Goal: Navigation & Orientation: Find specific page/section

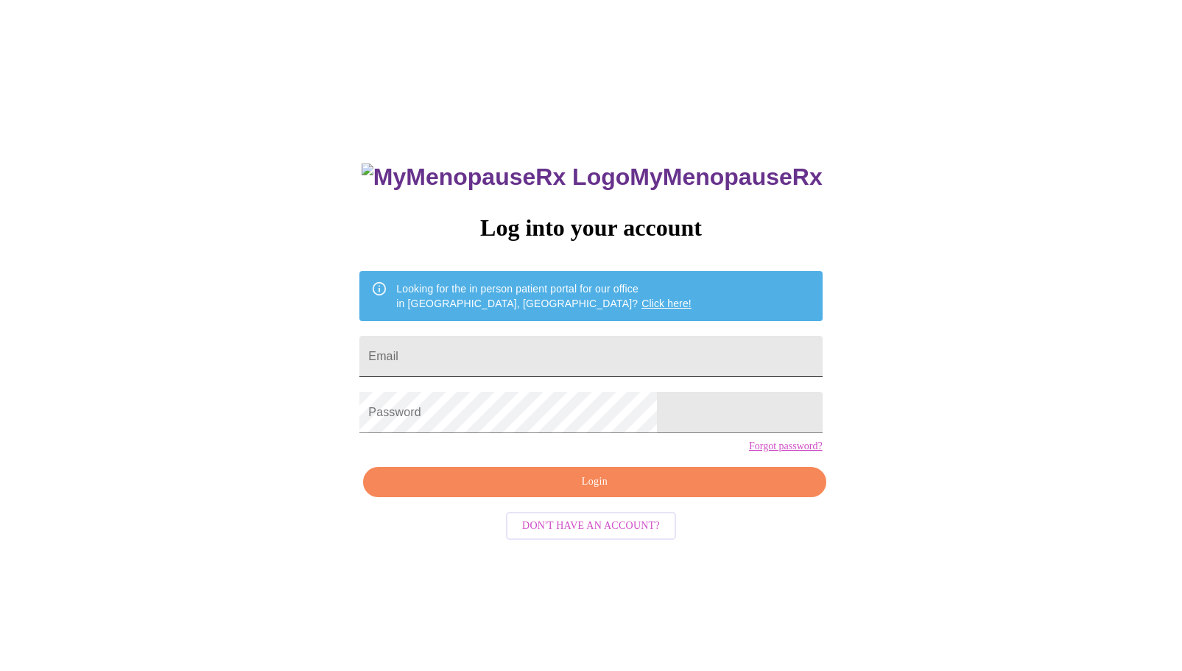
click at [548, 361] on input "Email" at bounding box center [590, 356] width 462 height 41
type input "[EMAIL_ADDRESS][DOMAIN_NAME]"
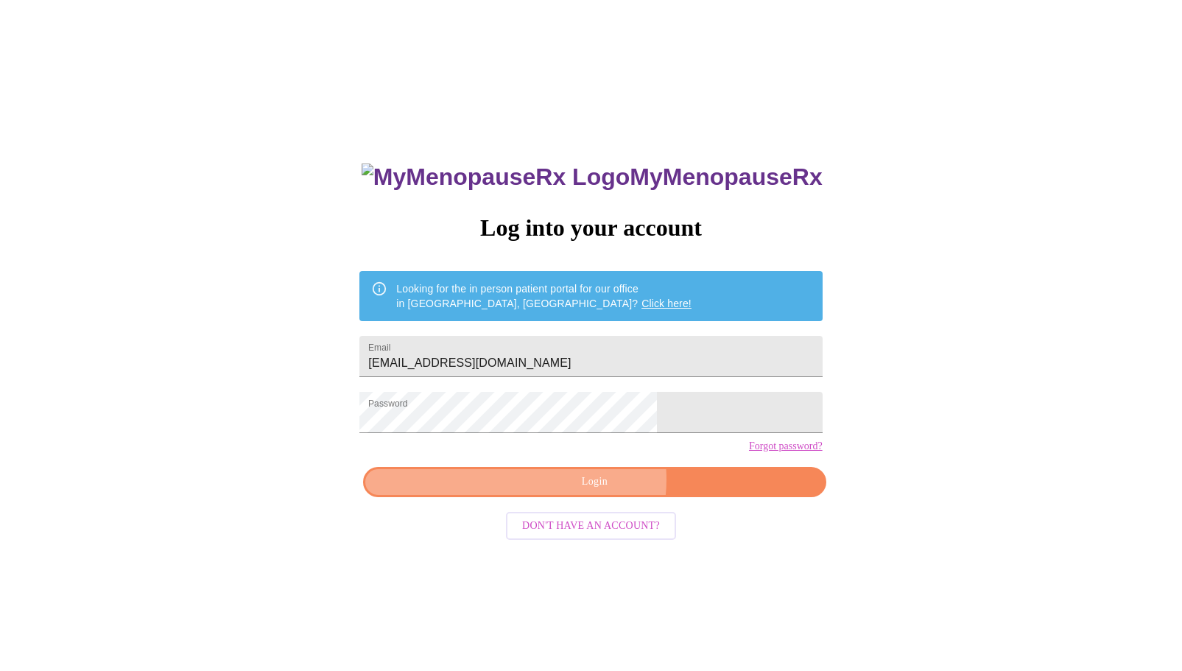
click at [596, 491] on span "Login" at bounding box center [594, 482] width 428 height 18
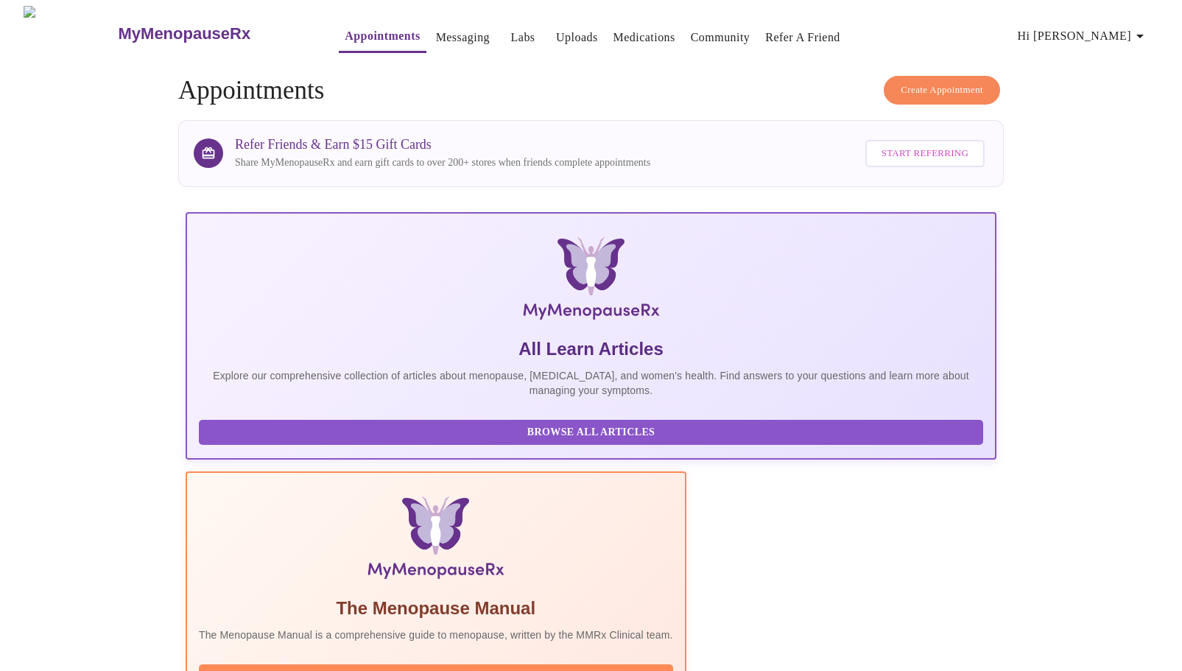
click at [1143, 32] on icon "button" at bounding box center [1140, 36] width 18 height 18
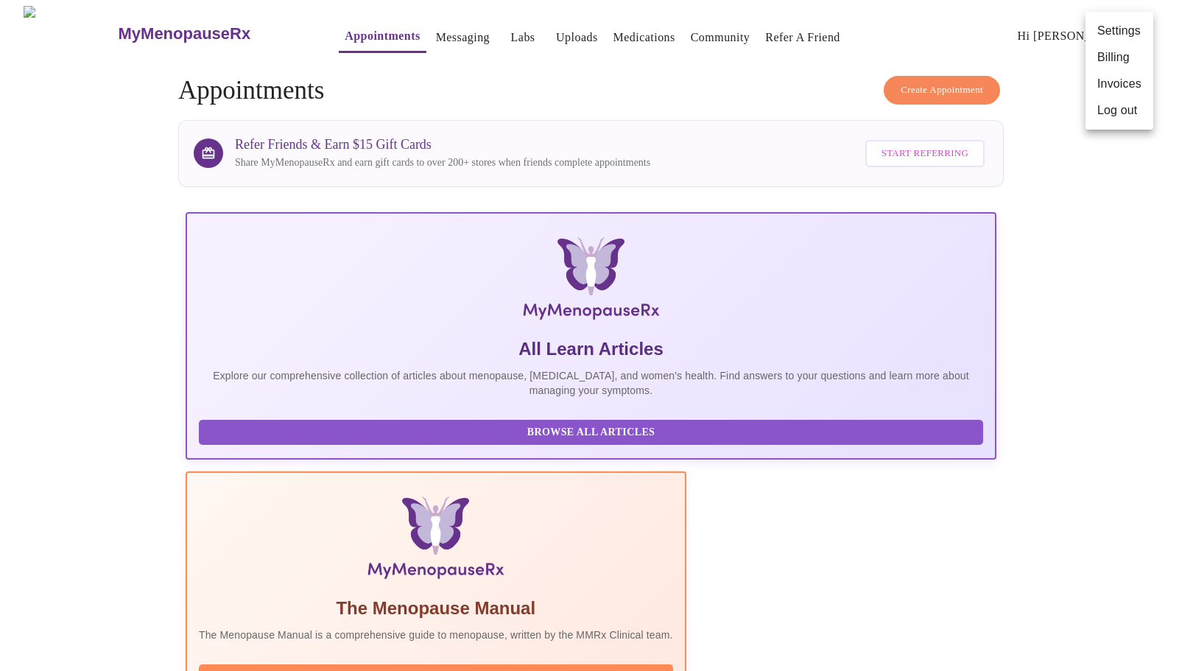
click at [992, 574] on div at bounding box center [596, 335] width 1193 height 671
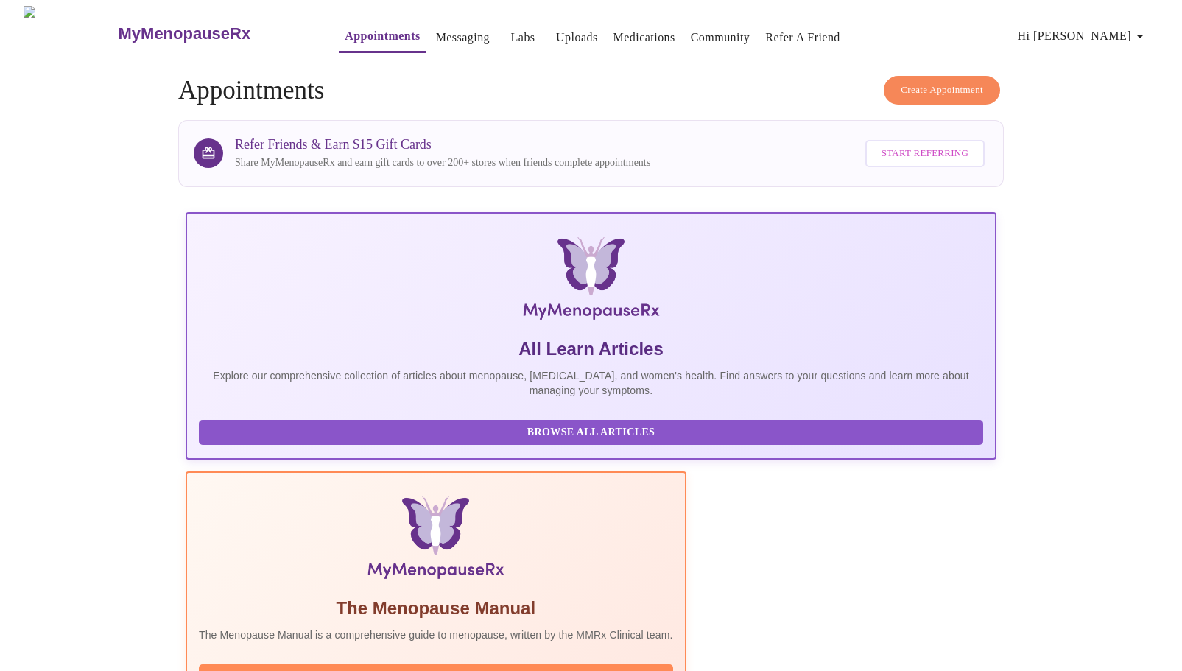
click at [708, 27] on link "Community" at bounding box center [721, 37] width 60 height 21
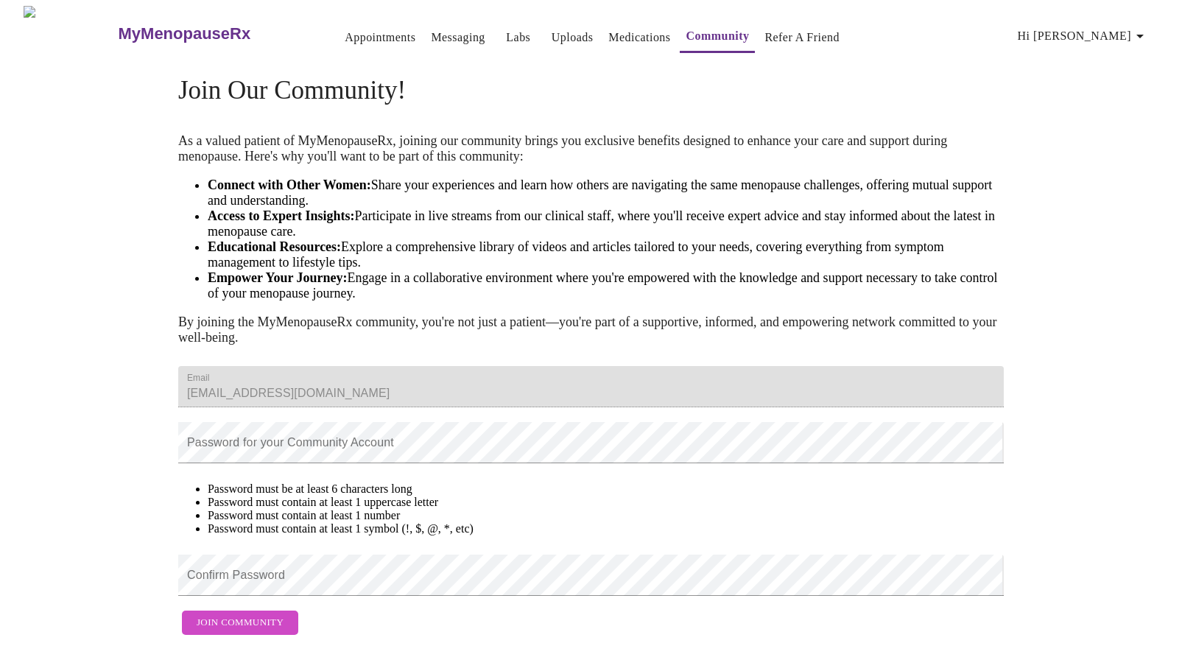
click at [625, 30] on link "Medications" at bounding box center [639, 37] width 62 height 21
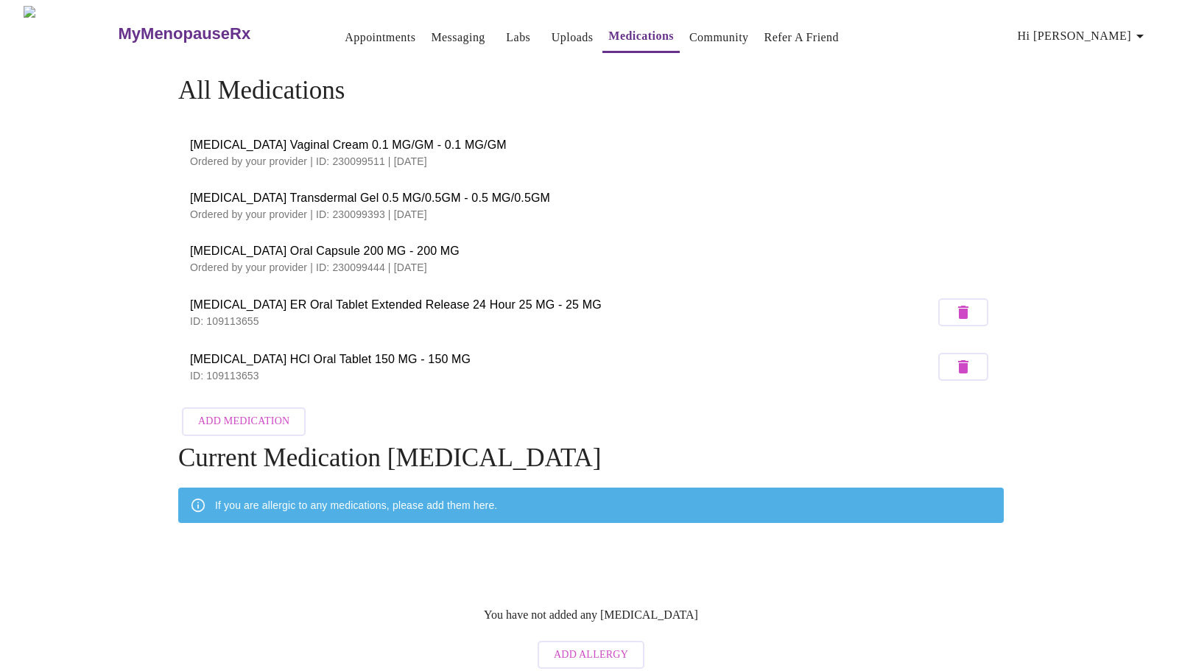
click at [163, 27] on h3 "MyMenopauseRx" at bounding box center [185, 33] width 133 height 19
